Goal: Task Accomplishment & Management: Manage account settings

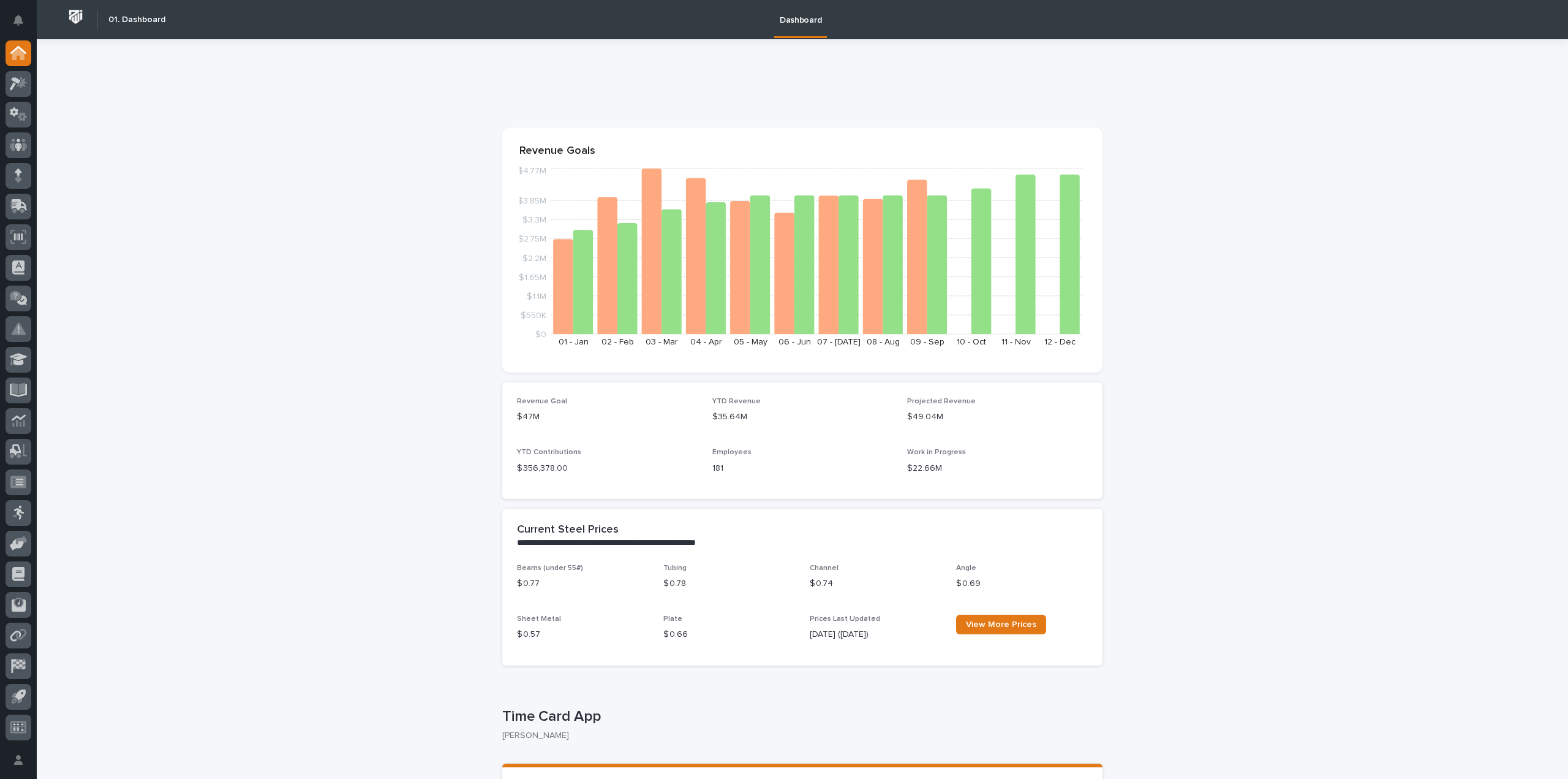
click at [16, 91] on div at bounding box center [19, 84] width 26 height 26
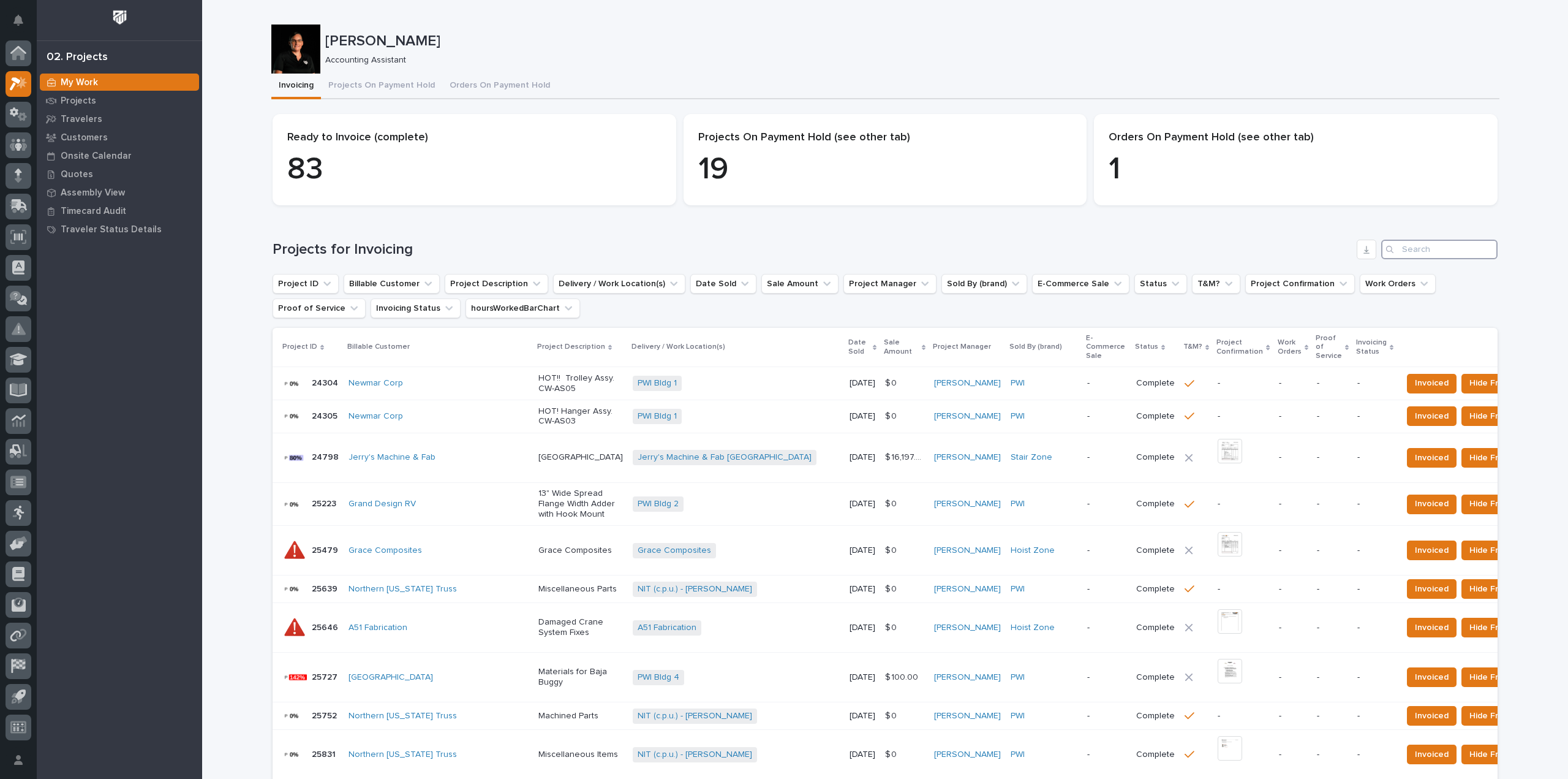
click at [1408, 246] on input "Search" at bounding box center [1439, 249] width 116 height 19
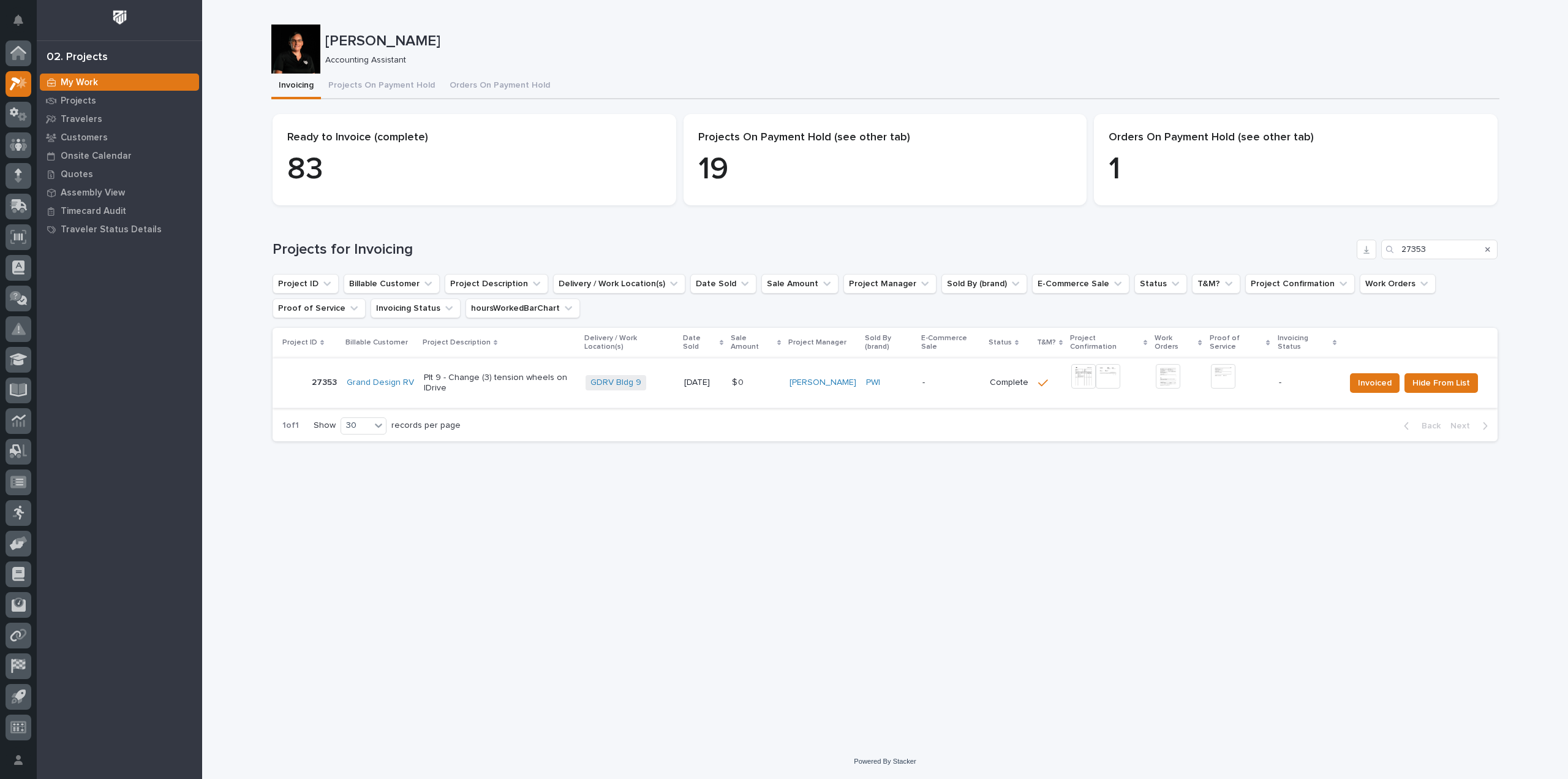
click at [1079, 368] on img at bounding box center [1083, 376] width 24 height 24
click at [1225, 370] on img at bounding box center [1223, 376] width 24 height 24
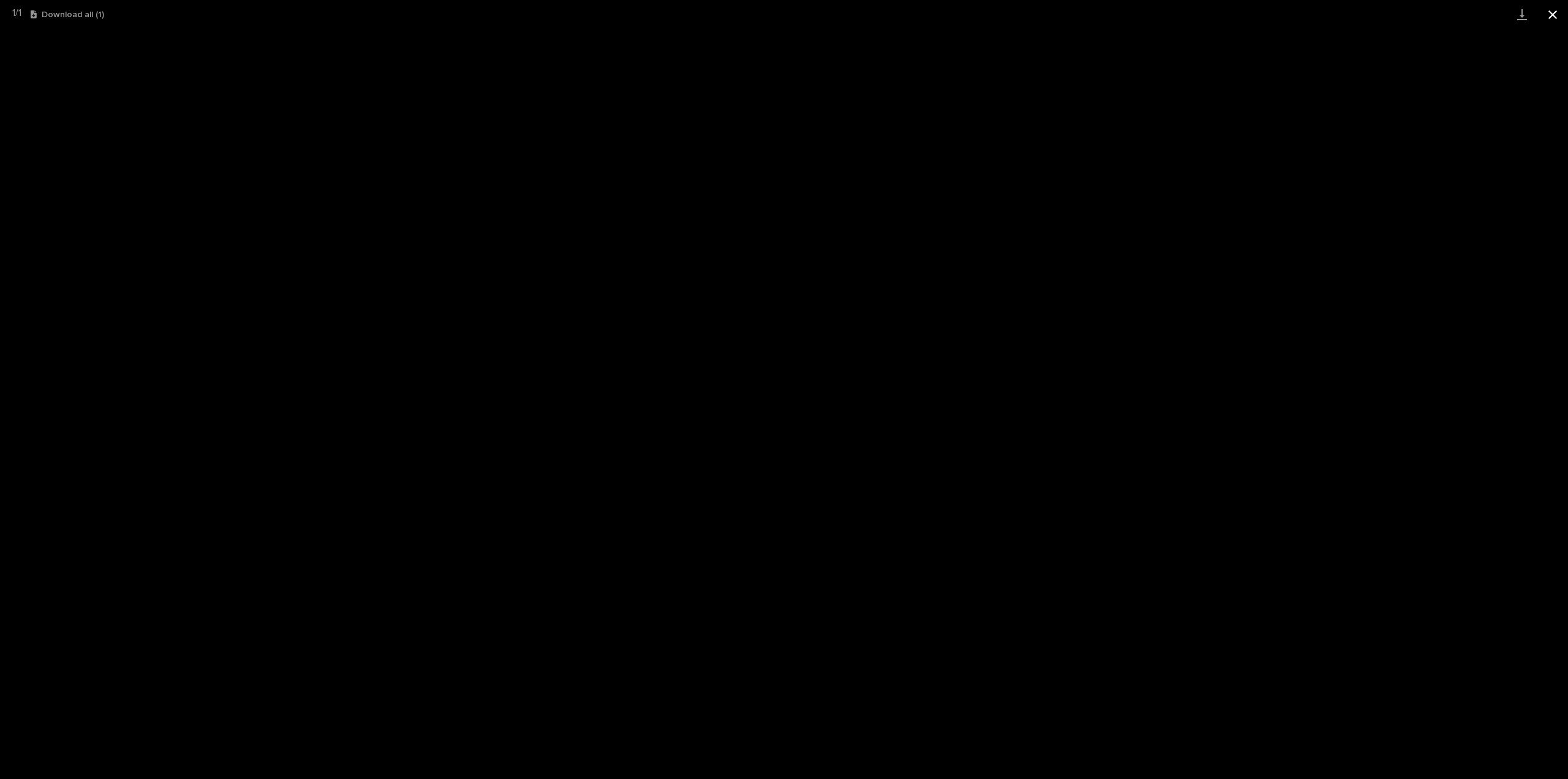
click at [1561, 11] on button "Close gallery" at bounding box center [1552, 14] width 31 height 29
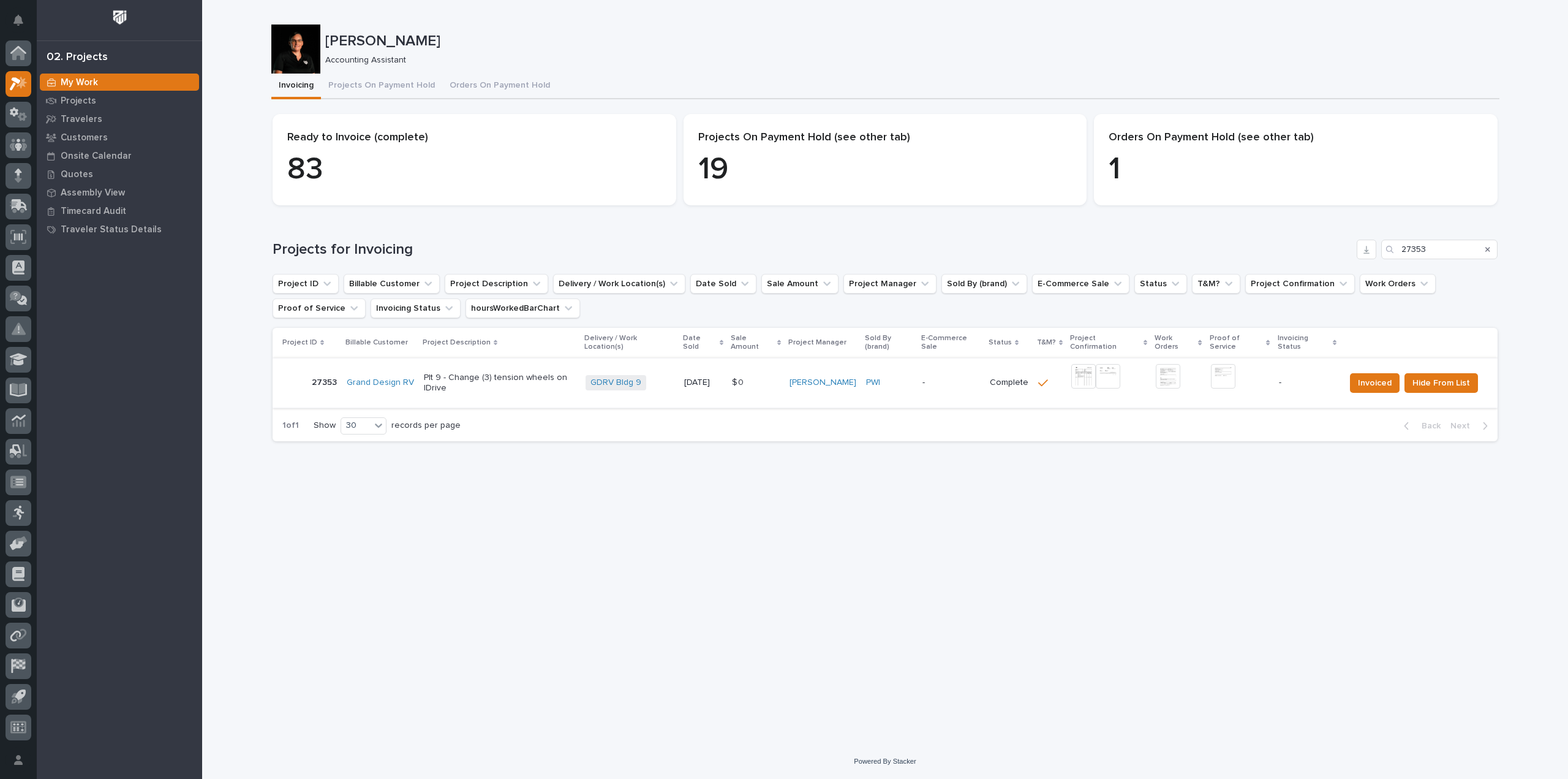
click at [1218, 364] on img at bounding box center [1223, 376] width 24 height 24
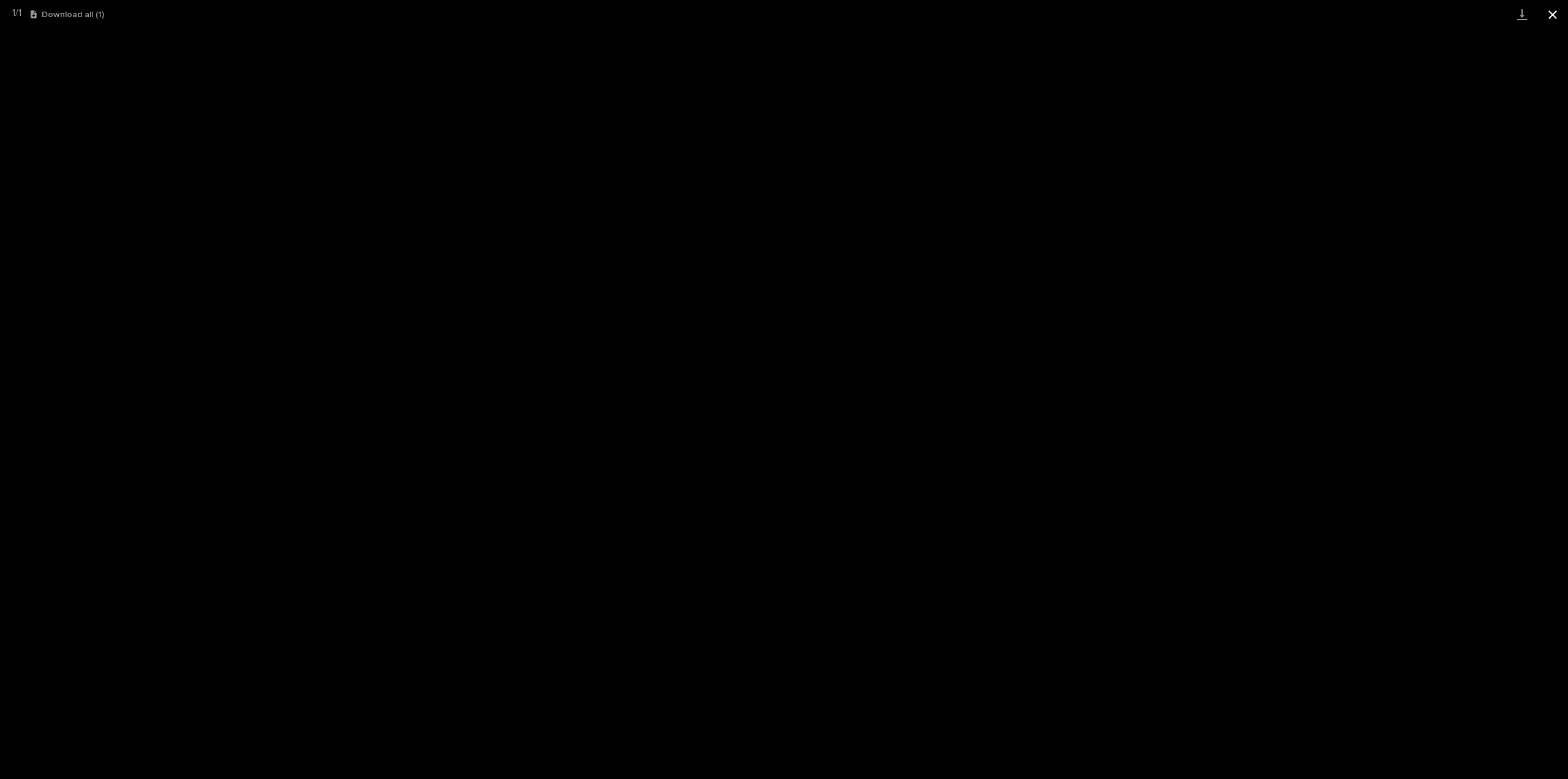
click at [1549, 21] on button "Close gallery" at bounding box center [1552, 14] width 31 height 29
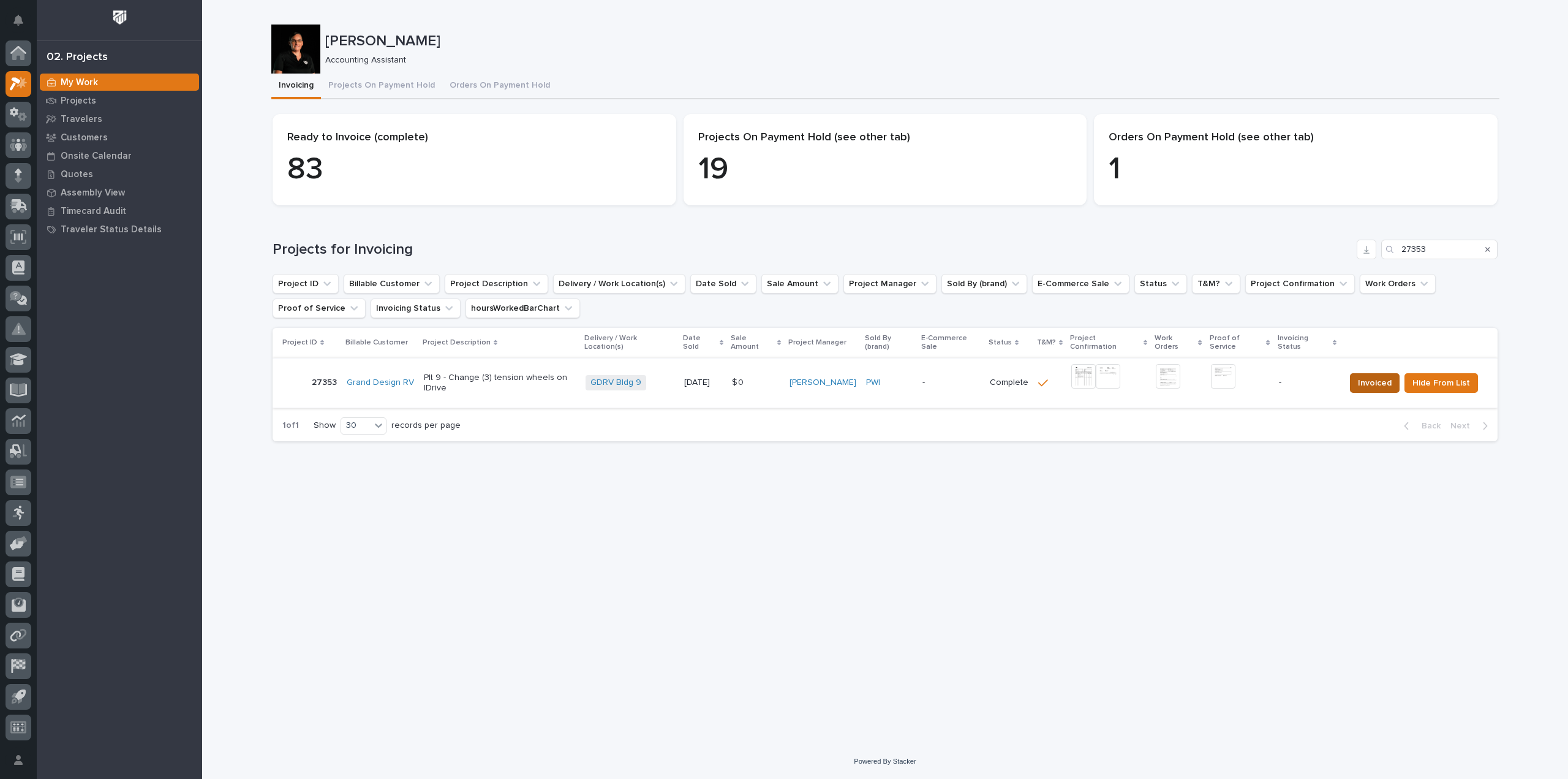
click at [1368, 376] on span "Invoiced" at bounding box center [1375, 383] width 34 height 15
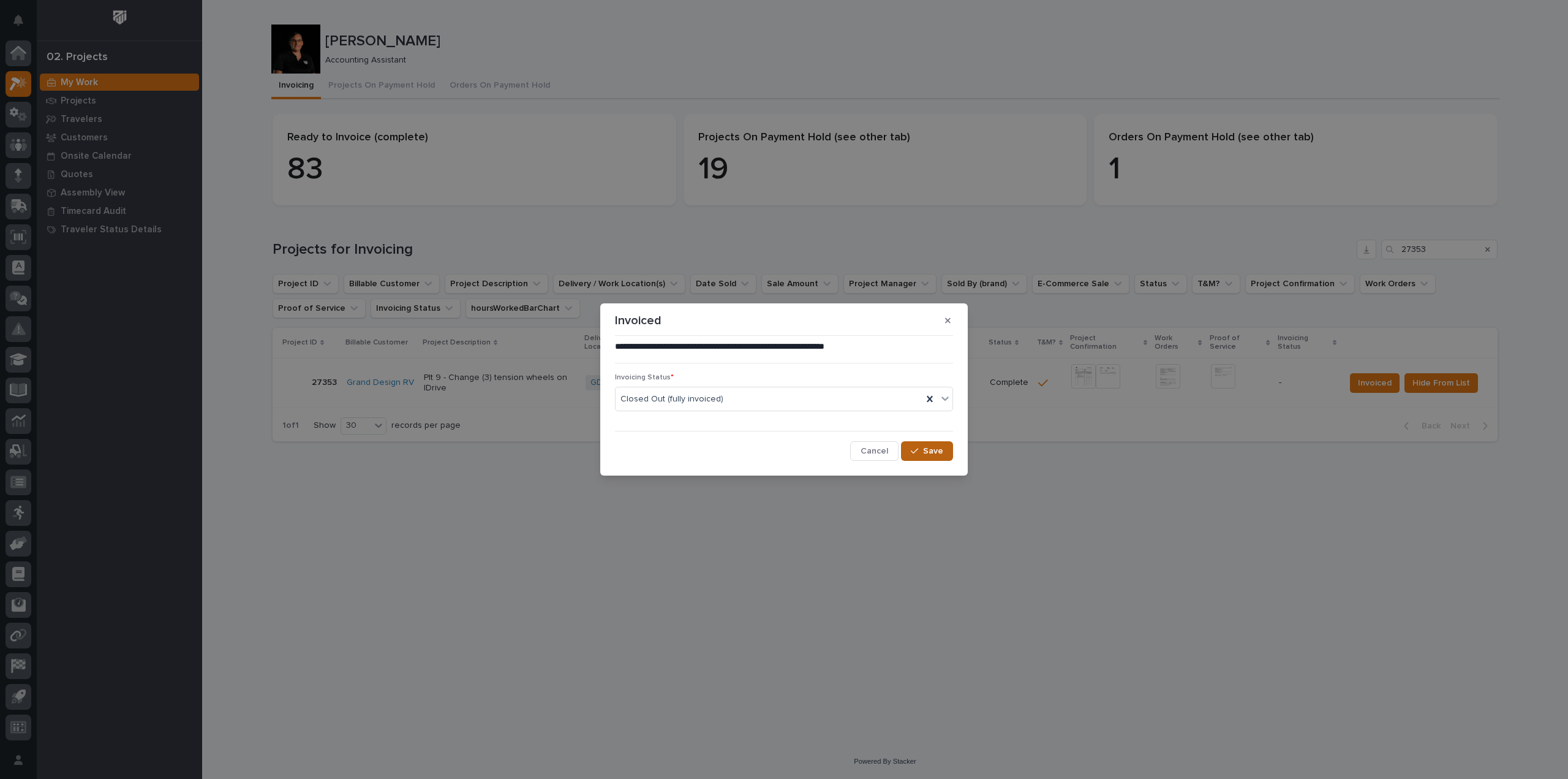
click at [931, 450] on span "Save" at bounding box center [933, 451] width 20 height 11
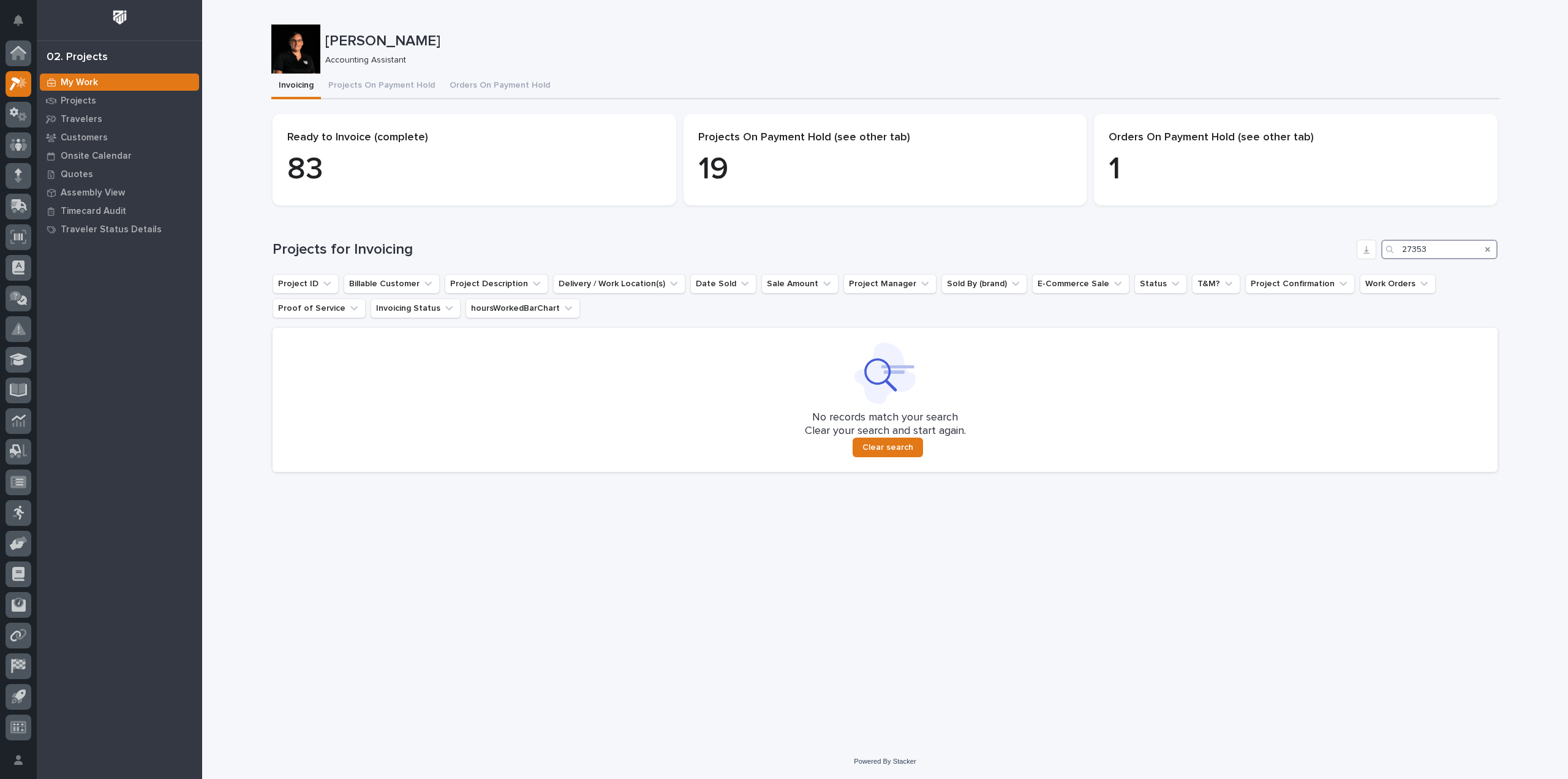
click at [1441, 248] on input "27353" at bounding box center [1439, 249] width 116 height 19
type input "27355"
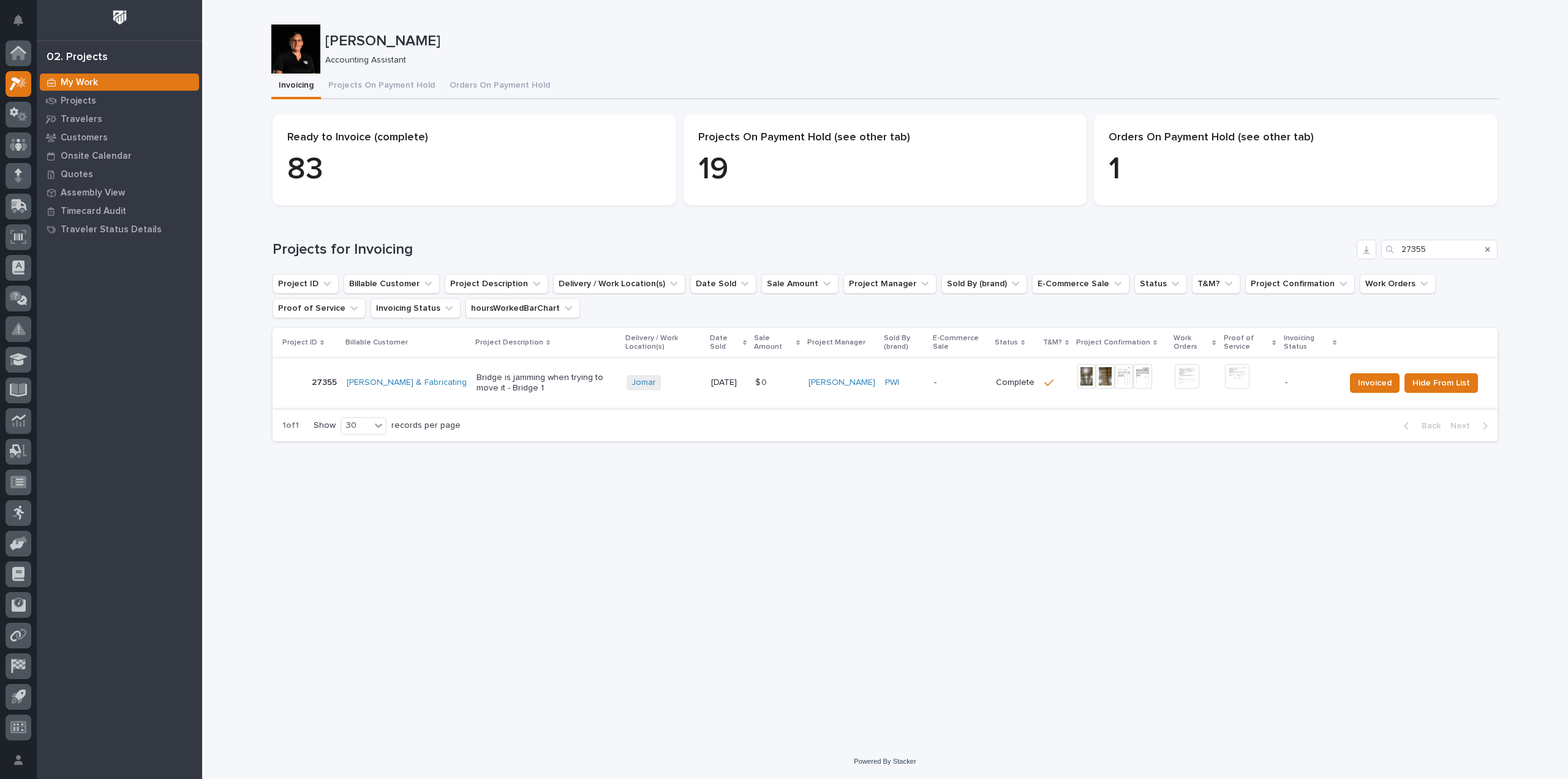
click at [1083, 383] on img at bounding box center [1087, 376] width 19 height 24
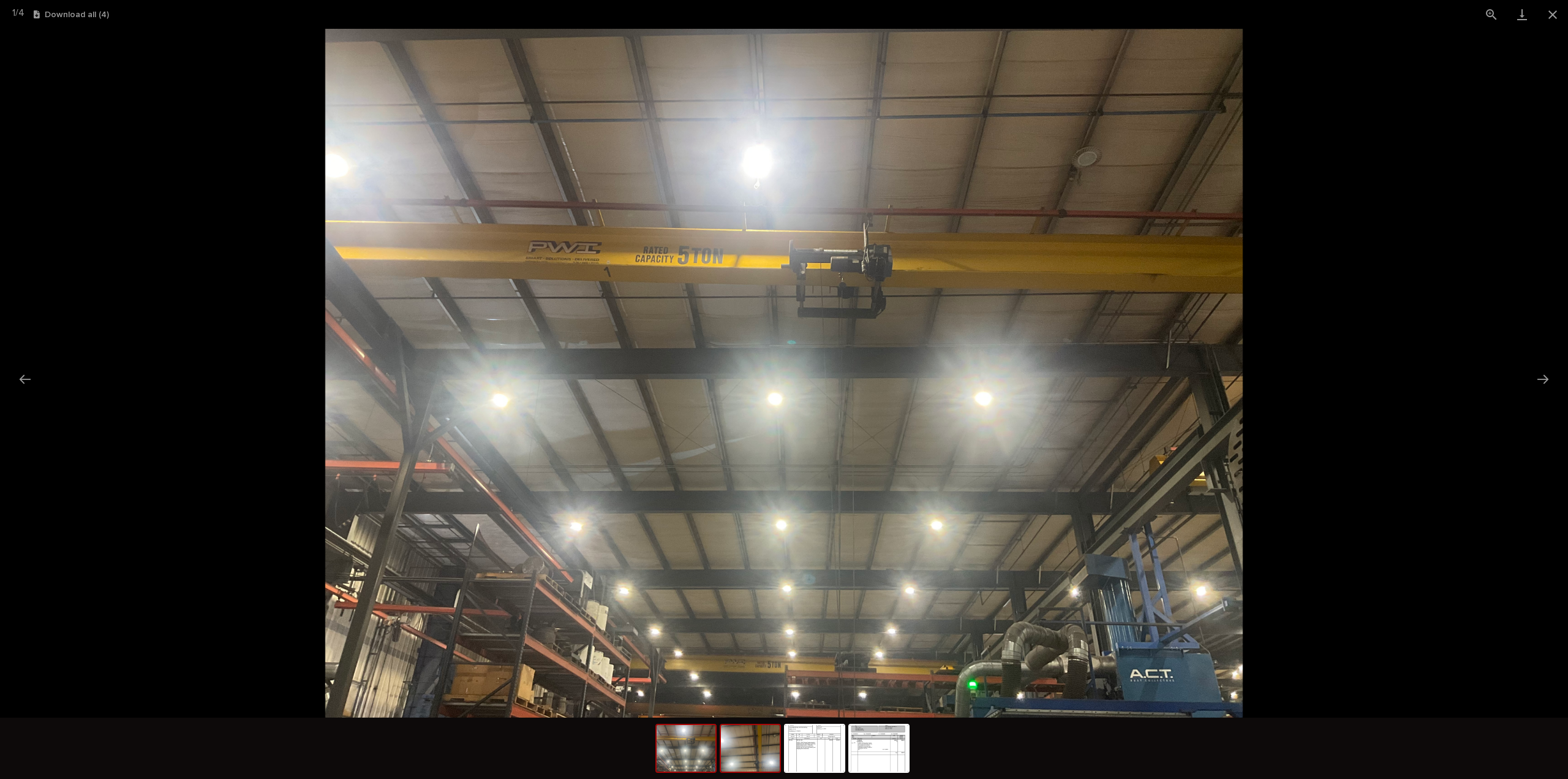
click at [746, 763] on img at bounding box center [750, 747] width 59 height 47
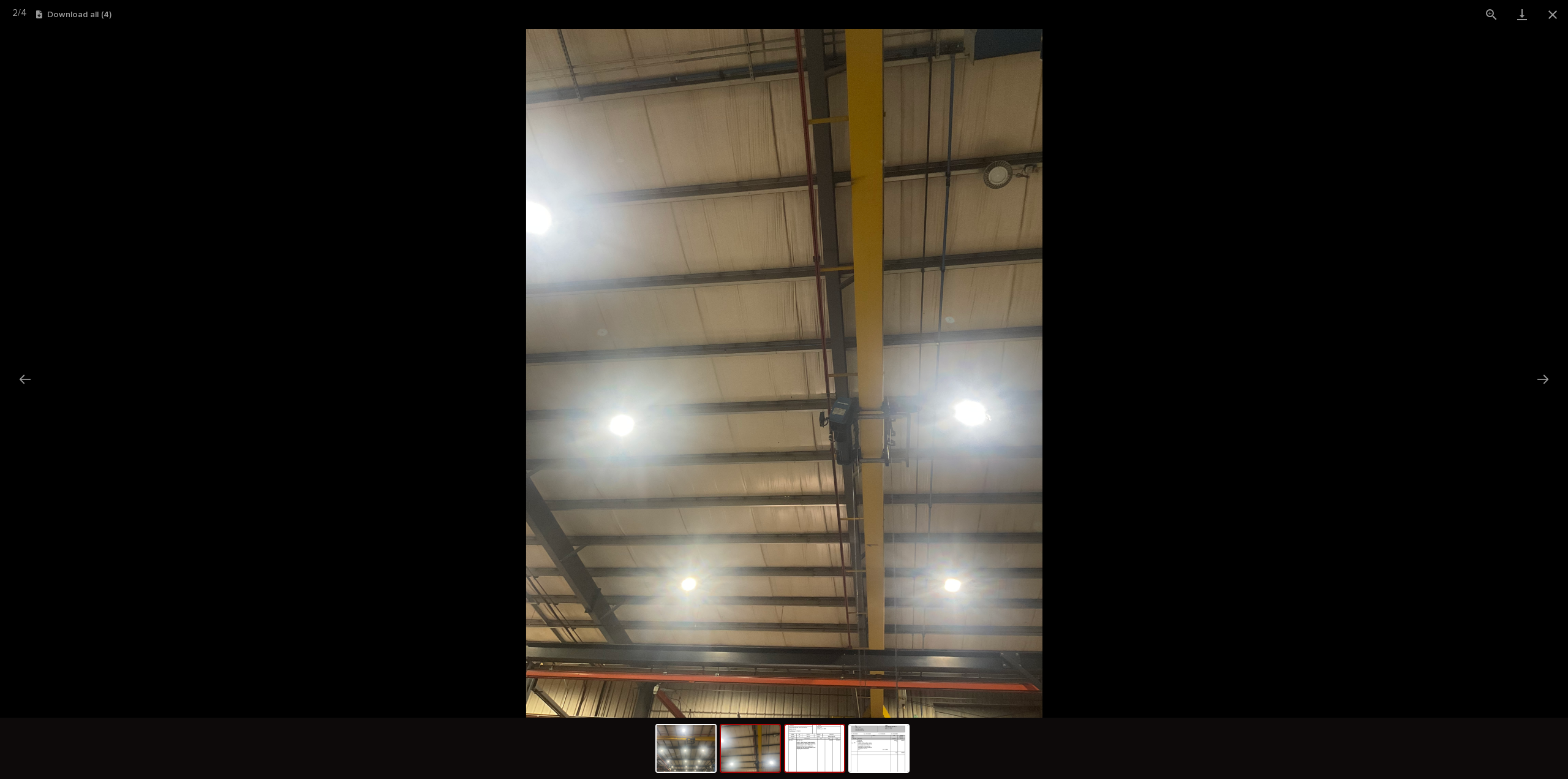
click at [813, 755] on img at bounding box center [814, 747] width 59 height 47
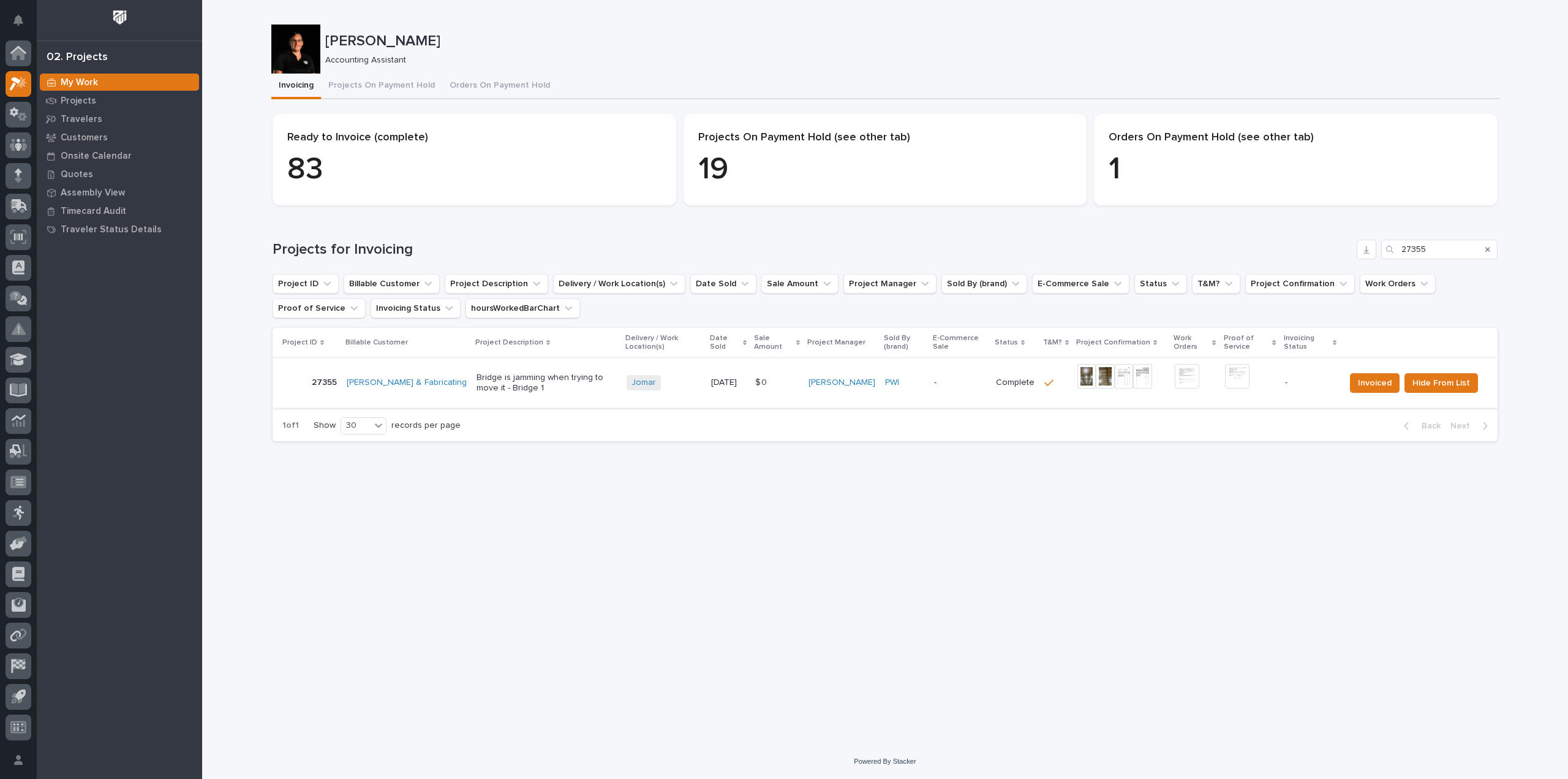
click at [1248, 381] on img at bounding box center [1237, 376] width 24 height 24
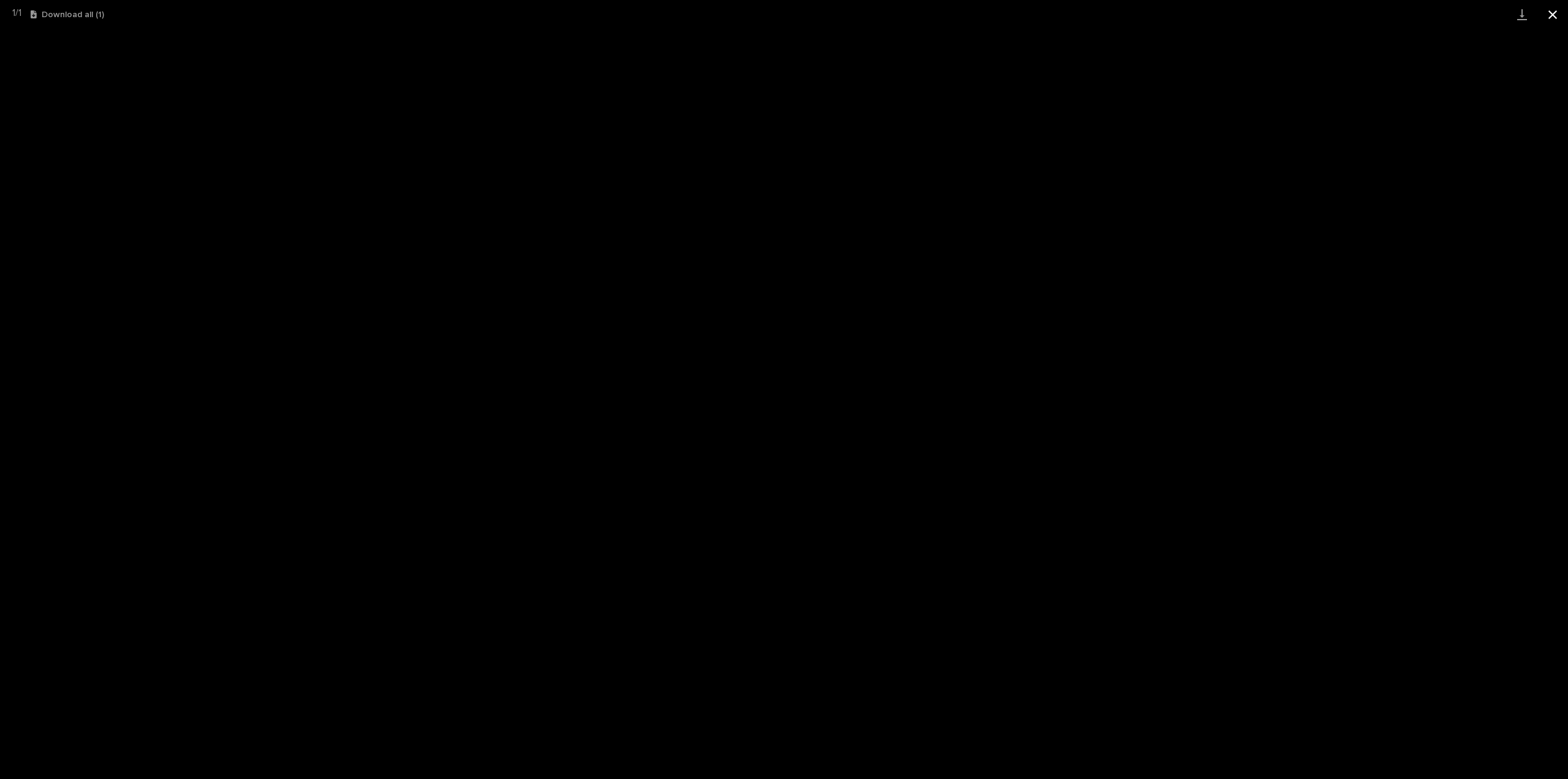
click at [1557, 17] on button "Close gallery" at bounding box center [1552, 14] width 31 height 29
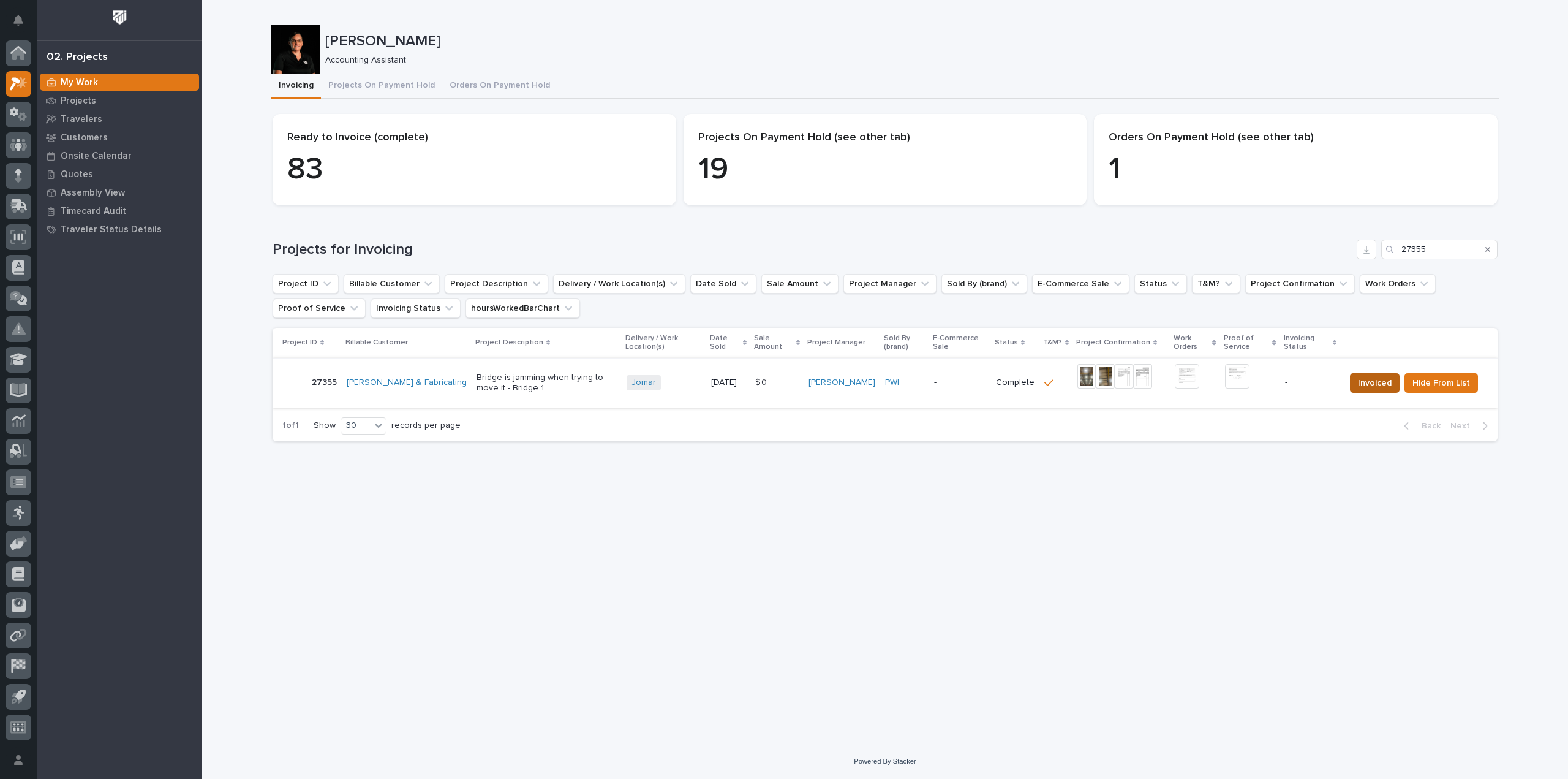
click at [1371, 381] on span "Invoiced" at bounding box center [1375, 383] width 34 height 15
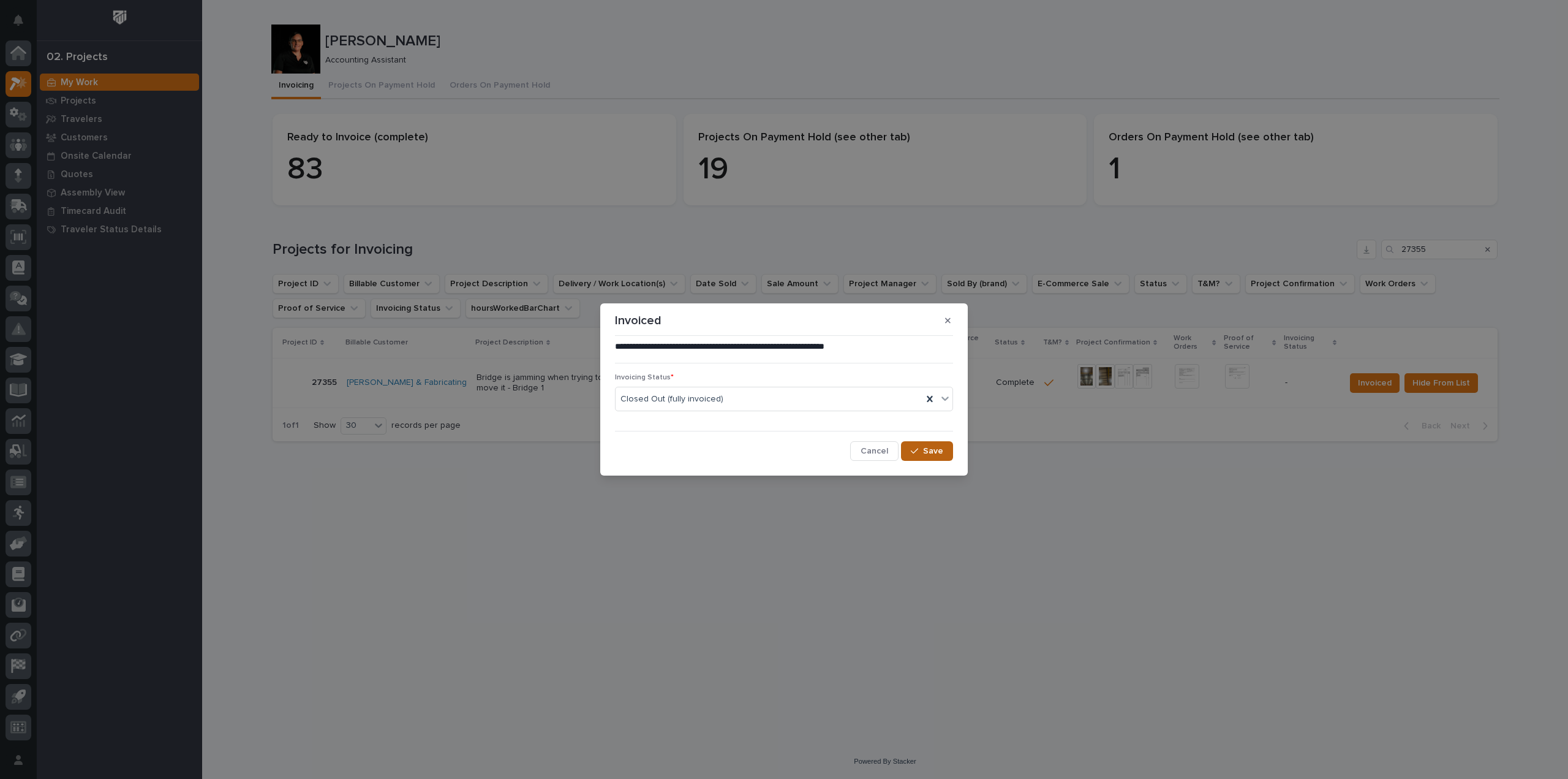
click at [917, 449] on icon "button" at bounding box center [914, 451] width 7 height 9
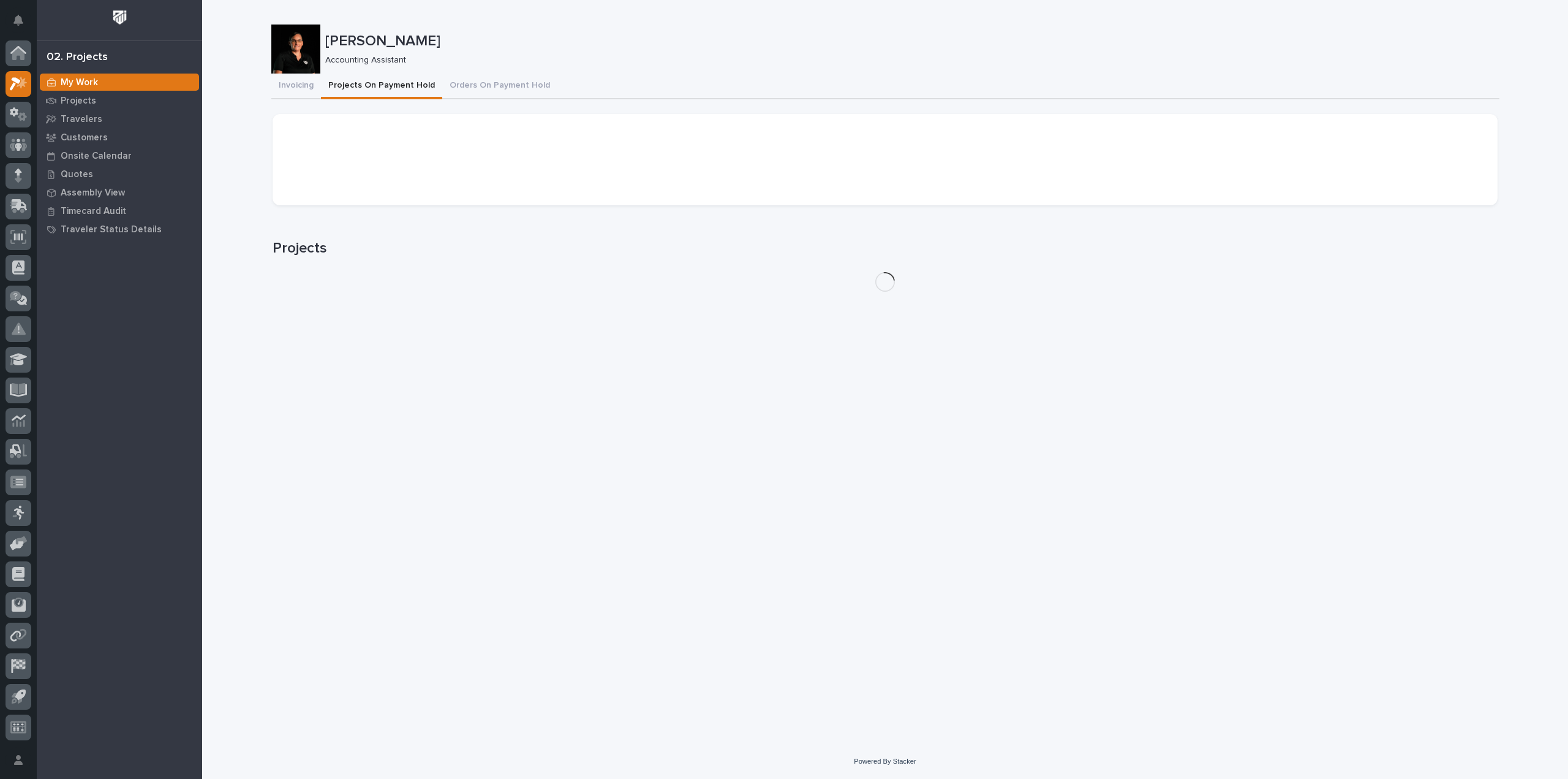
click at [399, 82] on button "Projects On Payment Hold" at bounding box center [381, 87] width 121 height 26
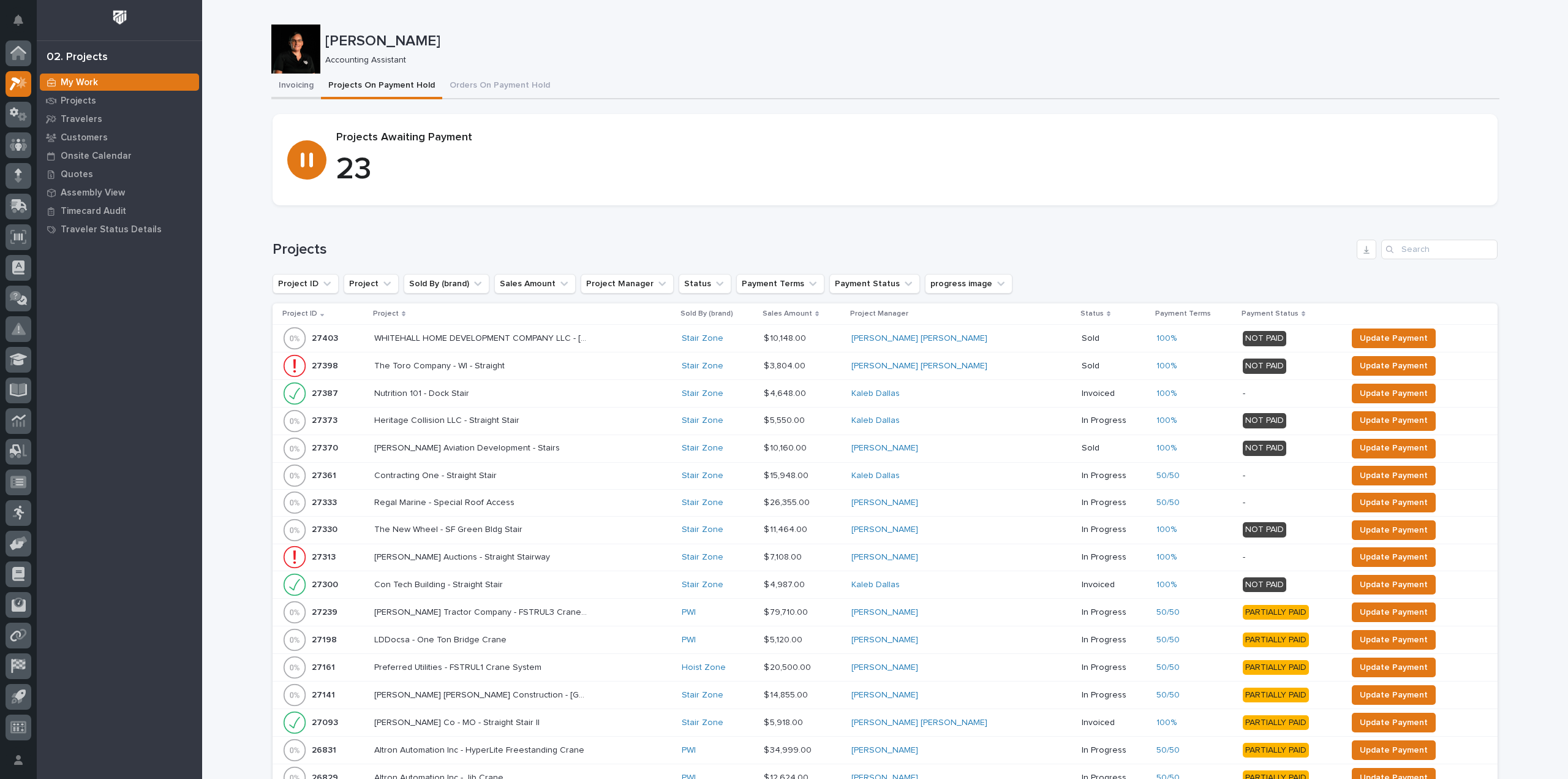
click at [304, 90] on button "Invoicing" at bounding box center [296, 87] width 49 height 26
